Goal: Transaction & Acquisition: Purchase product/service

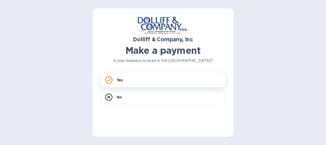
click at [117, 82] on p "Yes" at bounding box center [120, 79] width 6 height 5
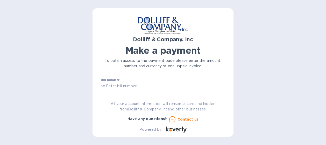
click at [140, 85] on input "text" at bounding box center [165, 86] width 120 height 8
click at [107, 86] on input "text" at bounding box center [165, 86] width 120 height 8
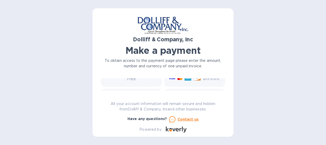
scroll to position [88, 0]
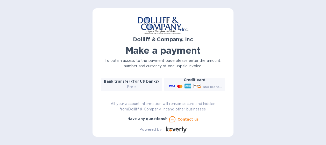
type input "876455"
click at [147, 84] on p "Free" at bounding box center [131, 86] width 55 height 5
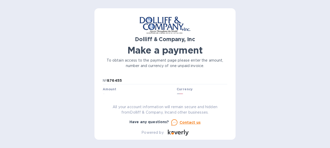
scroll to position [7, 0]
click at [223, 93] on icon at bounding box center [224, 93] width 3 height 1
click at [122, 89] on input "text" at bounding box center [140, 89] width 70 height 8
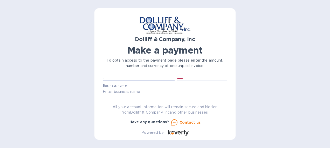
type input "500"
click at [149, 92] on input "text" at bounding box center [165, 92] width 124 height 8
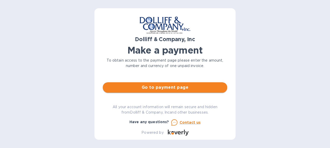
type input "Merida LLC"
click at [176, 86] on span "Go to payment page" at bounding box center [165, 88] width 116 height 6
